Goal: Task Accomplishment & Management: Manage account settings

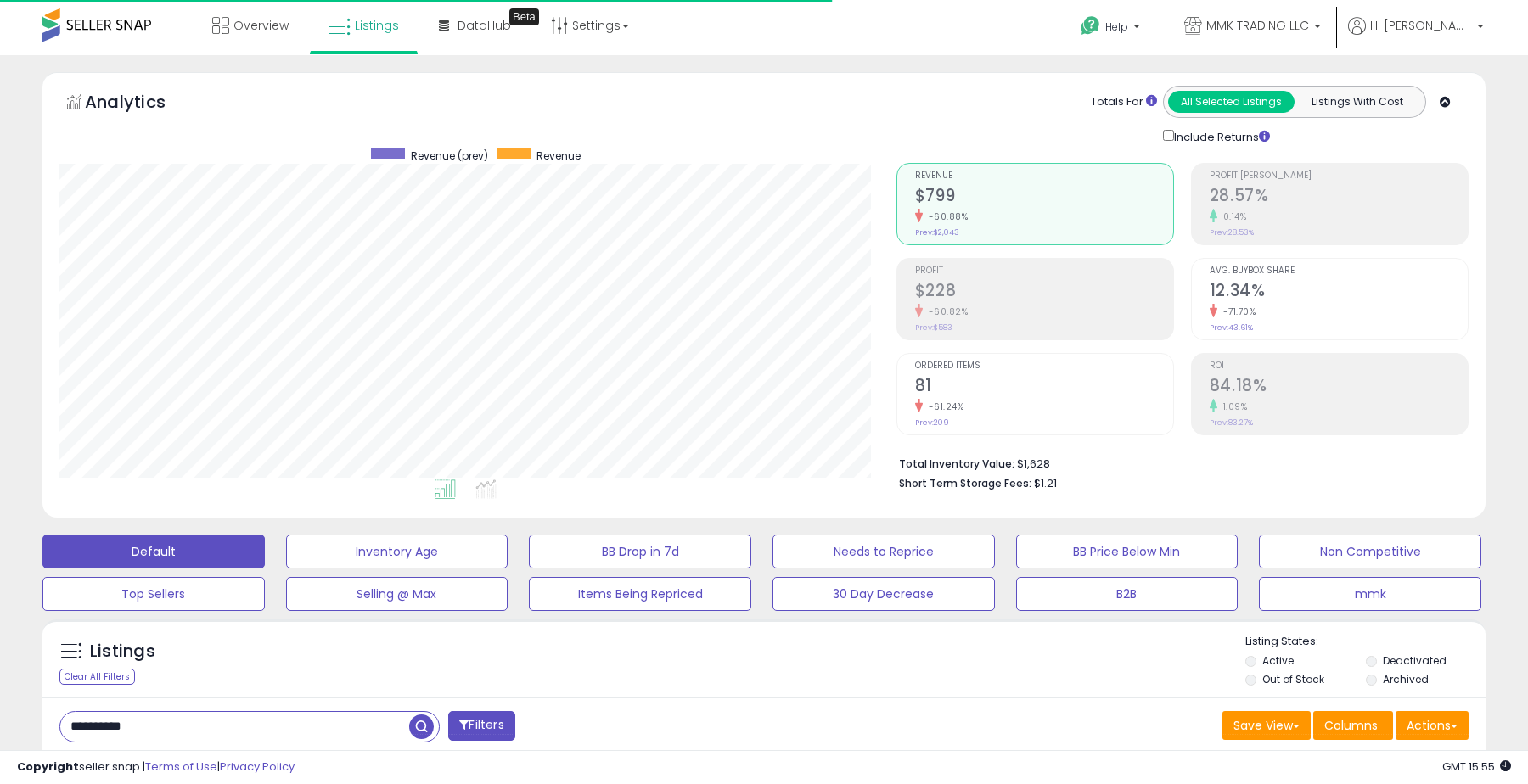
select select "**********"
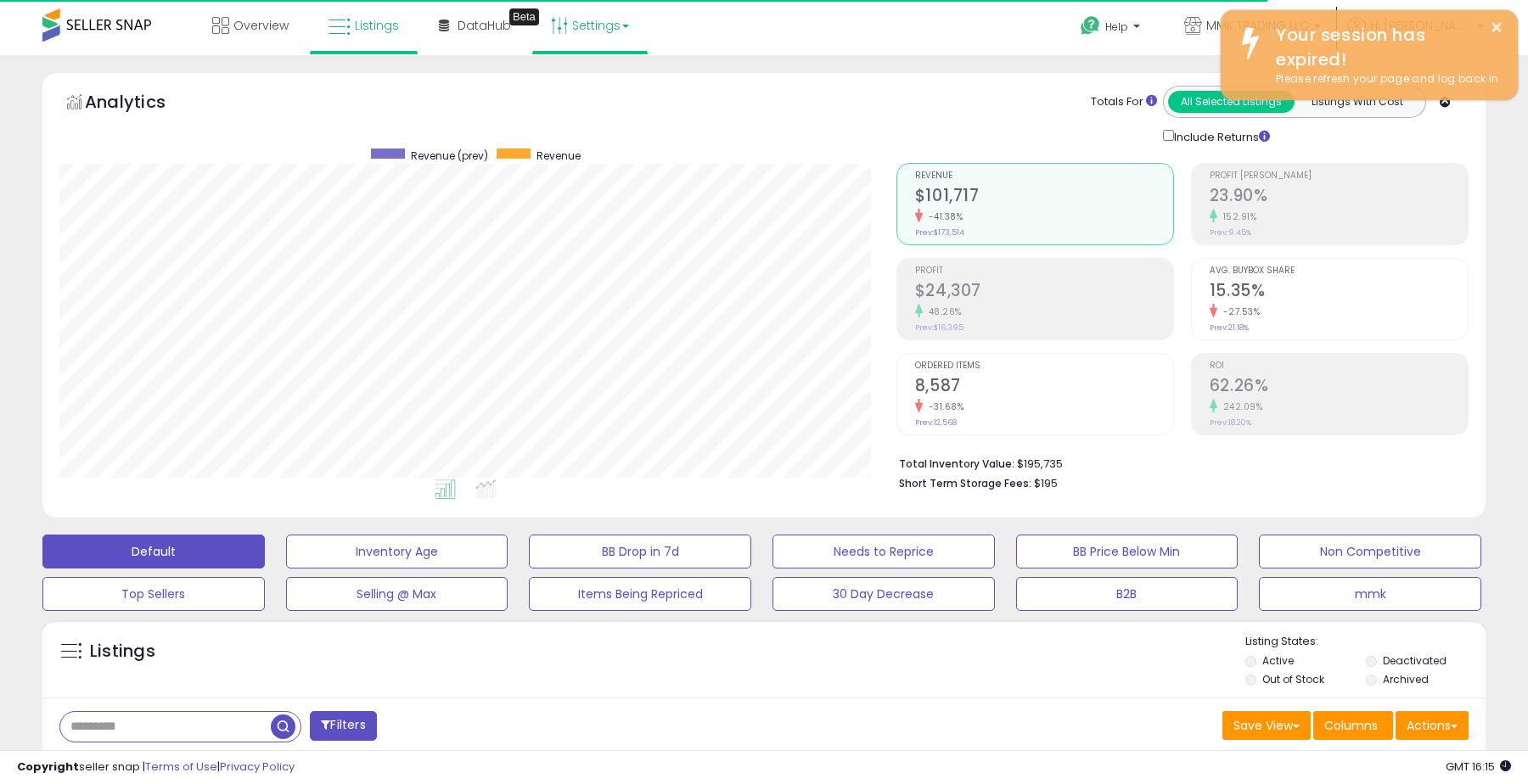
scroll to position [348, 836]
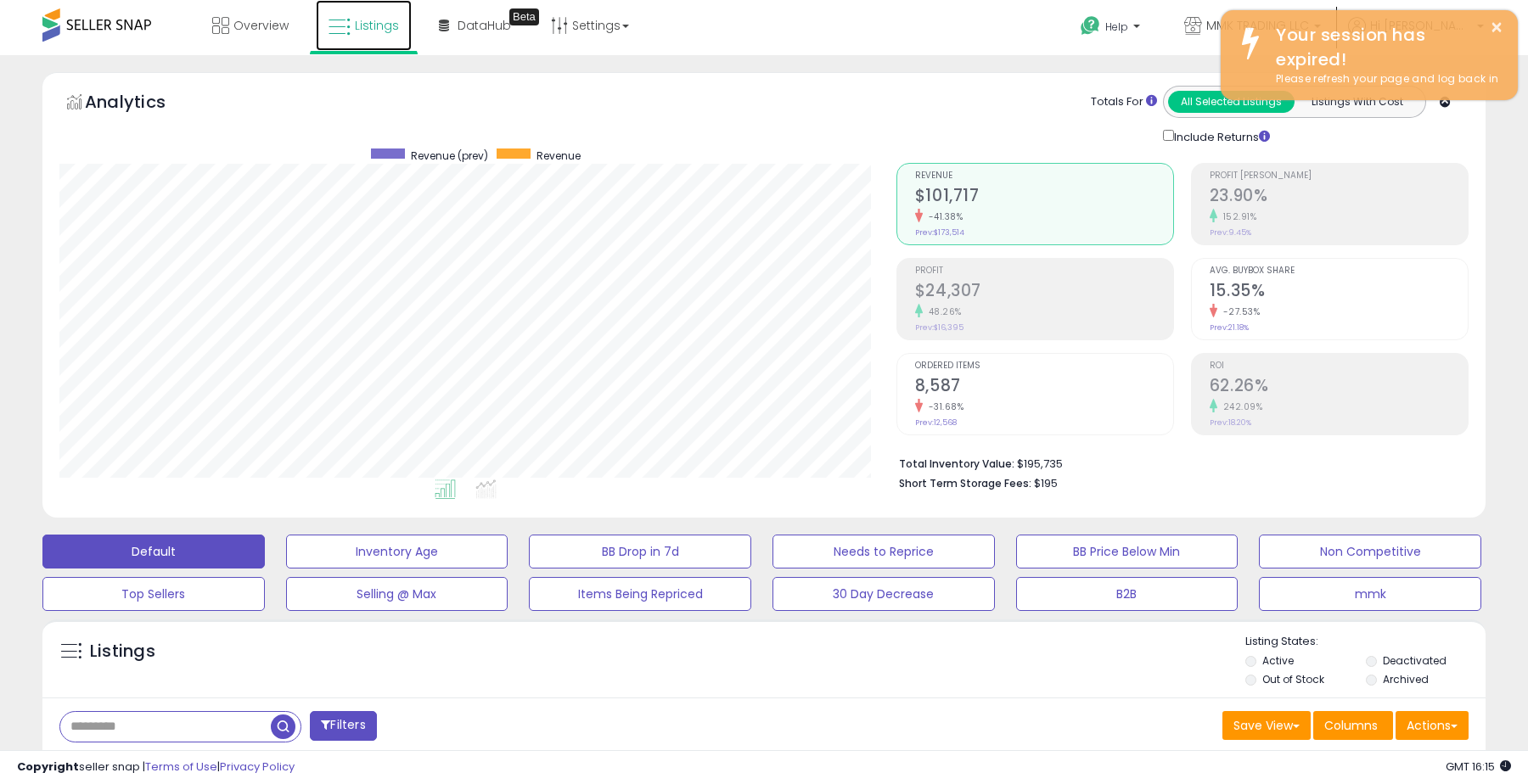
click at [382, 22] on span "Listings" at bounding box center [377, 25] width 44 height 17
